Goal: Task Accomplishment & Management: Manage account settings

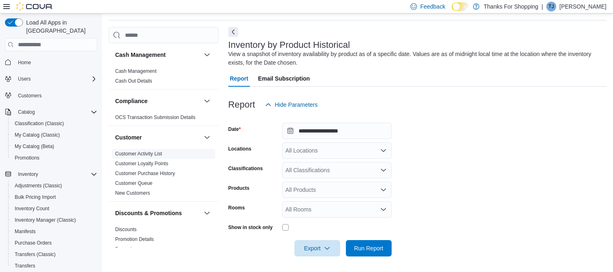
scroll to position [27, 0]
click at [315, 152] on div "All Locations" at bounding box center [337, 150] width 110 height 16
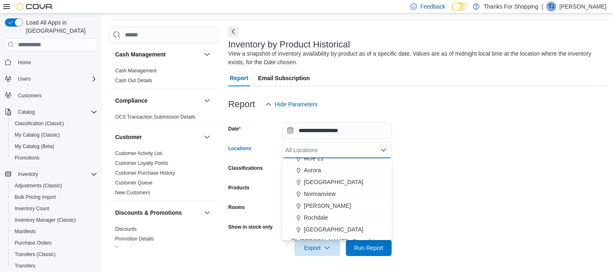
scroll to position [91, 0]
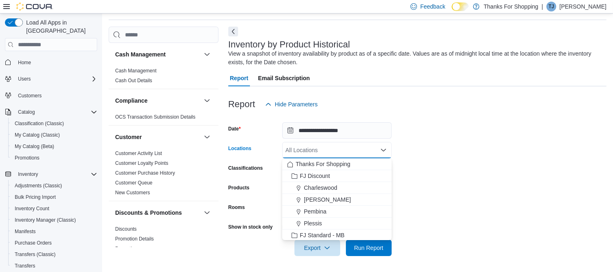
click at [312, 152] on div "All Locations" at bounding box center [337, 150] width 110 height 16
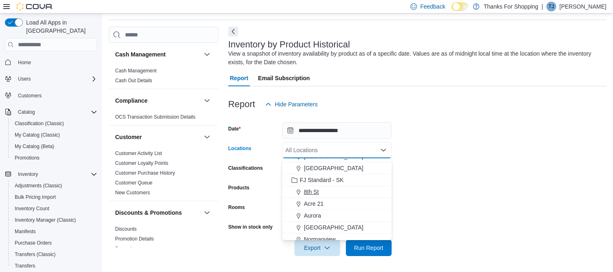
click at [324, 191] on div "8th St" at bounding box center [337, 192] width 100 height 8
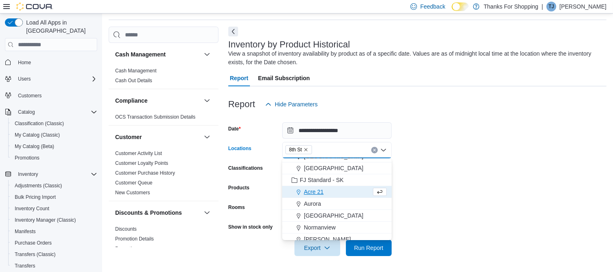
click at [325, 196] on button "Acre 21" at bounding box center [337, 192] width 110 height 12
click at [325, 198] on button "[GEOGRAPHIC_DATA]" at bounding box center [337, 204] width 110 height 12
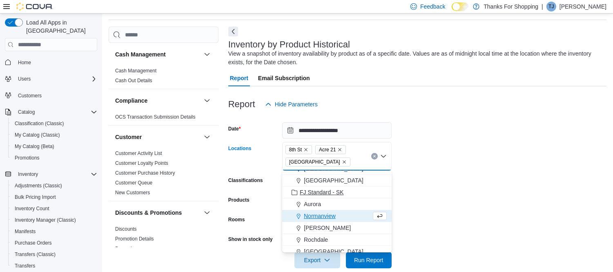
drag, startPoint x: 321, startPoint y: 204, endPoint x: 322, endPoint y: 209, distance: 4.7
click at [321, 205] on span "Aurora" at bounding box center [312, 204] width 17 height 8
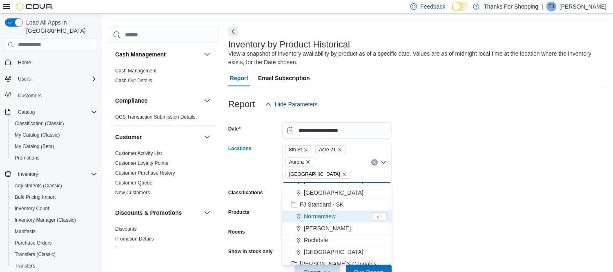
click at [323, 217] on span "Normanview" at bounding box center [320, 216] width 32 height 8
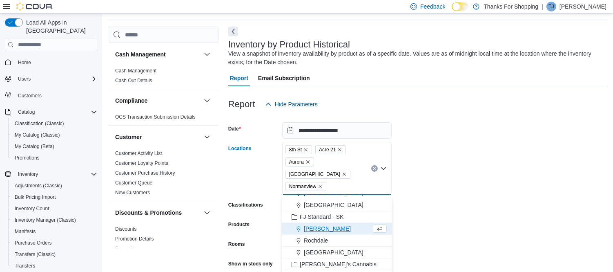
click at [322, 228] on span "[PERSON_NAME]" at bounding box center [327, 228] width 47 height 8
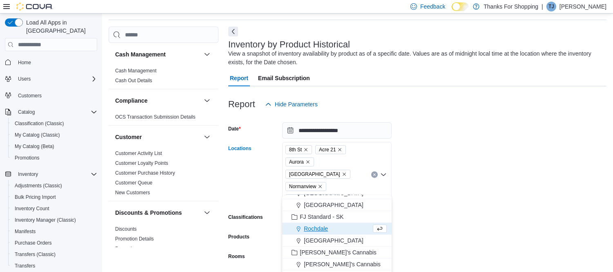
click at [322, 230] on span "Rochdale" at bounding box center [316, 228] width 24 height 8
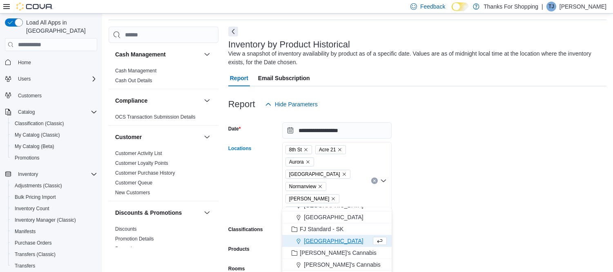
click at [322, 239] on span "[GEOGRAPHIC_DATA]" at bounding box center [334, 241] width 60 height 8
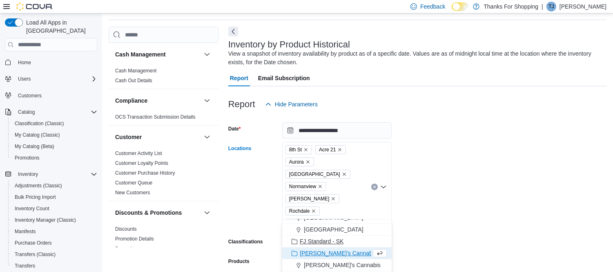
scroll to position [120, 0]
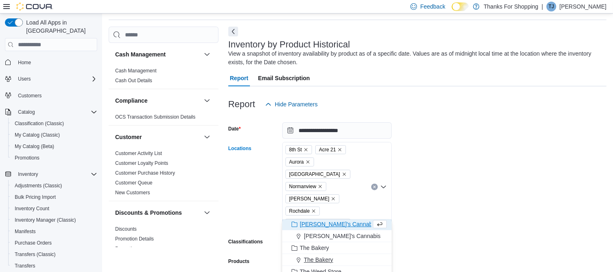
click at [323, 258] on span "The Bakery" at bounding box center [318, 259] width 29 height 8
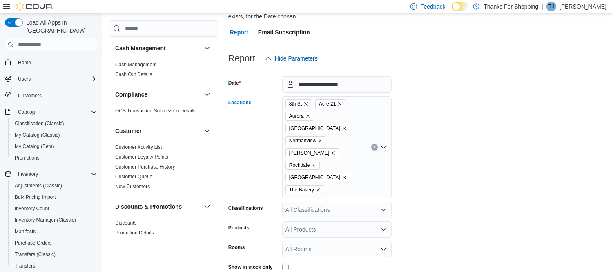
scroll to position [100, 0]
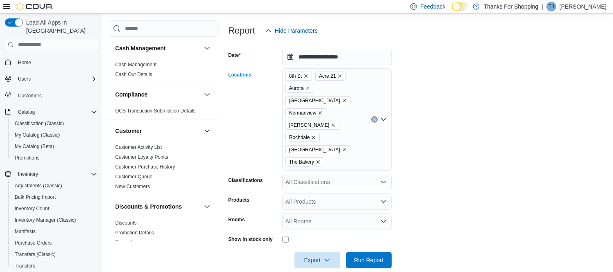
click at [342, 152] on div "[GEOGRAPHIC_DATA] [GEOGRAPHIC_DATA] [GEOGRAPHIC_DATA] [GEOGRAPHIC_DATA] [GEOGRA…" at bounding box center [337, 119] width 110 height 102
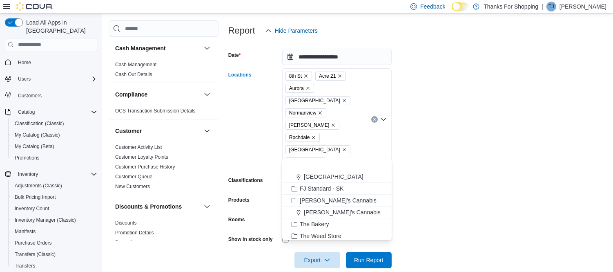
scroll to position [108, 0]
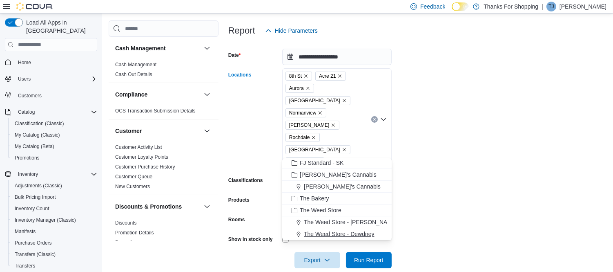
click at [342, 230] on span "The Weed Store - Dewdney" at bounding box center [339, 234] width 71 height 8
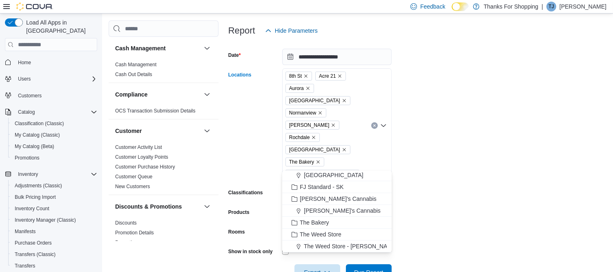
click at [483, 158] on form "**********" at bounding box center [417, 160] width 378 height 242
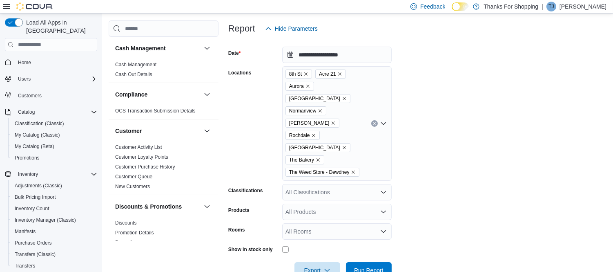
scroll to position [112, 0]
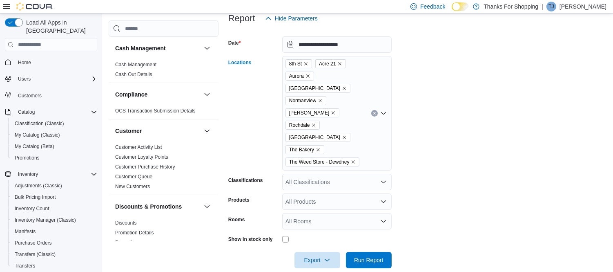
click at [340, 64] on icon "Remove Acre 21 from selection in this group" at bounding box center [340, 63] width 3 height 3
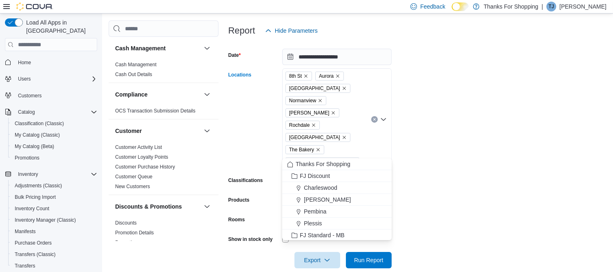
click at [374, 118] on icon "Clear input" at bounding box center [374, 119] width 3 height 3
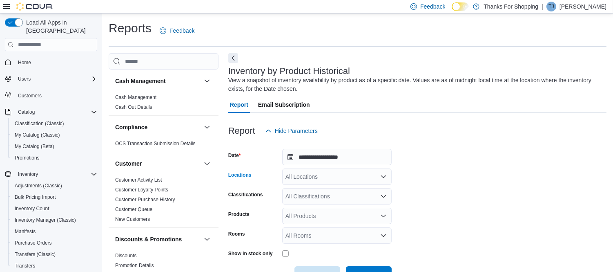
scroll to position [27, 0]
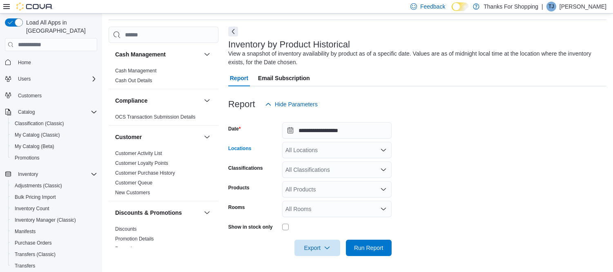
click at [285, 78] on span "Email Subscription" at bounding box center [284, 78] width 52 height 16
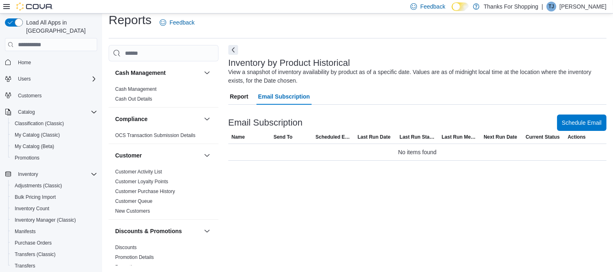
scroll to position [8, 0]
